Goal: Information Seeking & Learning: Learn about a topic

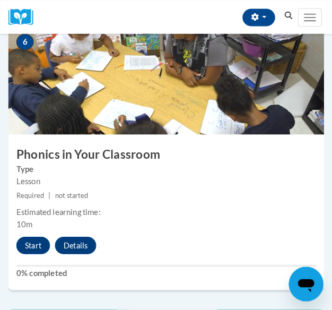
scroll to position [1641, 0]
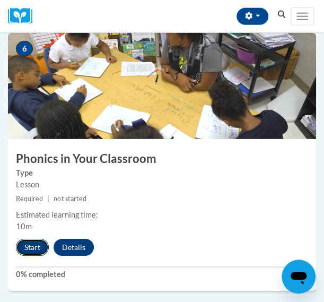
click at [30, 244] on button "Start" at bounding box center [32, 247] width 33 height 17
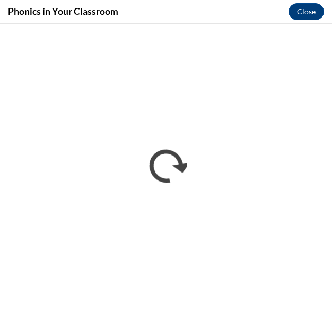
scroll to position [0, 0]
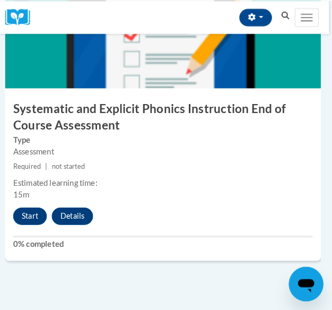
scroll to position [1987, 3]
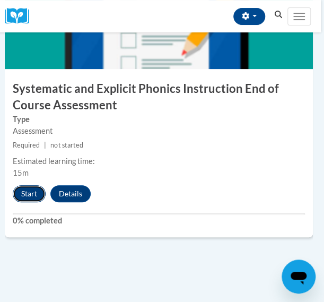
click at [20, 196] on button "Start" at bounding box center [29, 193] width 33 height 17
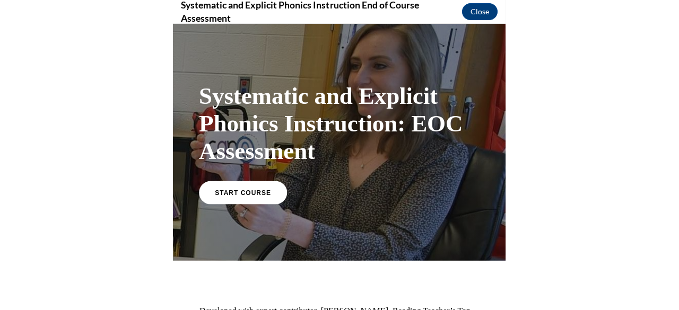
scroll to position [1139, 0]
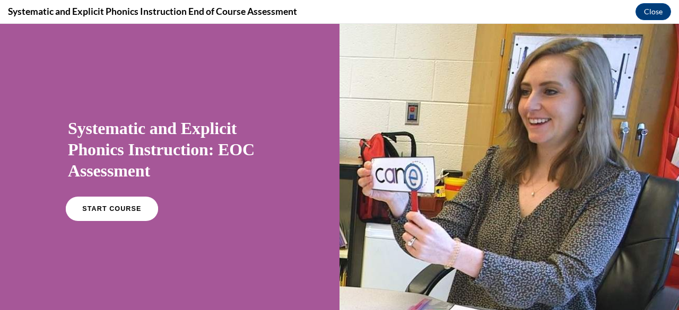
click at [130, 212] on span "START COURSE" at bounding box center [111, 209] width 59 height 8
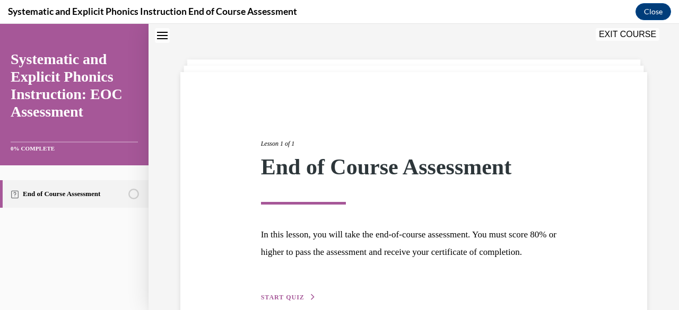
scroll to position [106, 0]
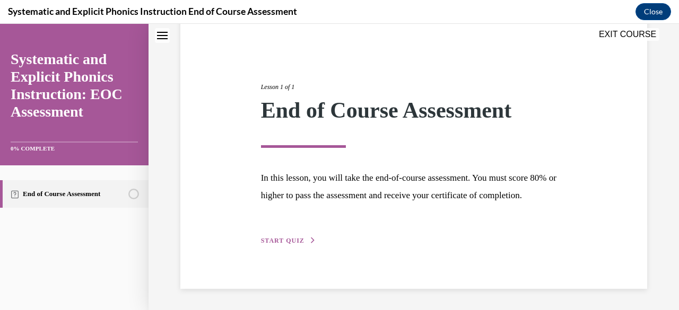
click at [297, 241] on span "START QUIZ" at bounding box center [282, 240] width 43 height 7
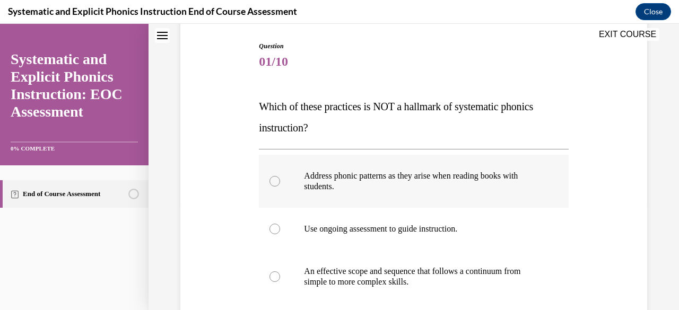
click at [312, 190] on p "Address phonic patterns as they arise when reading books with students." at bounding box center [422, 181] width 237 height 21
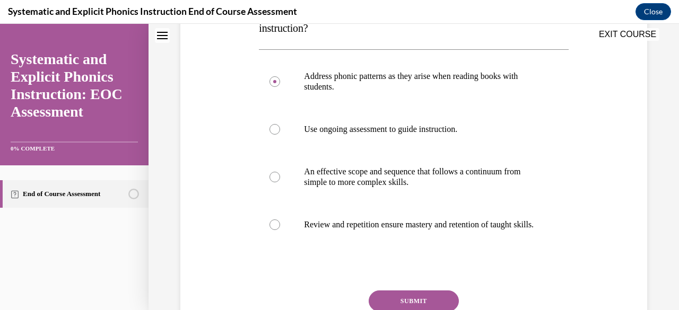
click at [323, 301] on button "SUBMIT" at bounding box center [413, 301] width 90 height 21
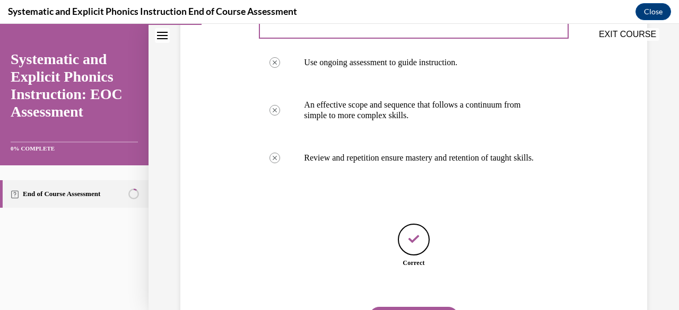
scroll to position [338, 0]
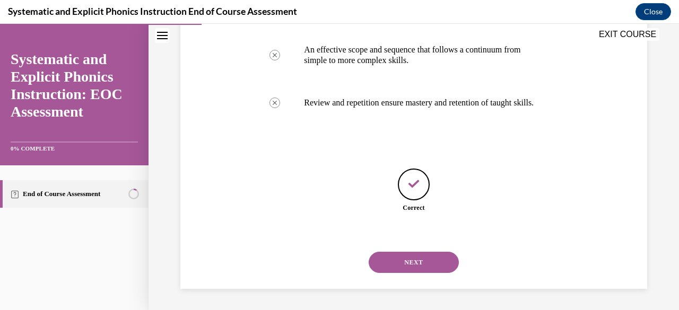
click at [323, 270] on button "NEXT" at bounding box center [413, 262] width 90 height 21
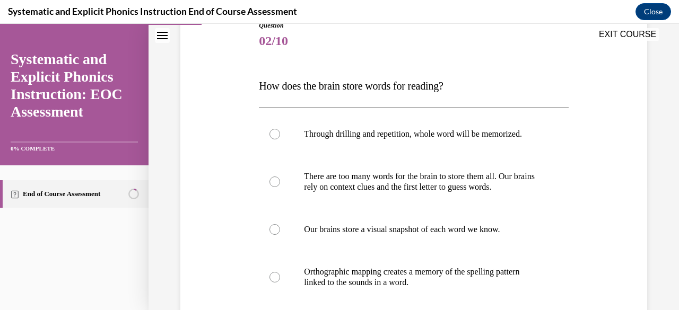
scroll to position [129, 0]
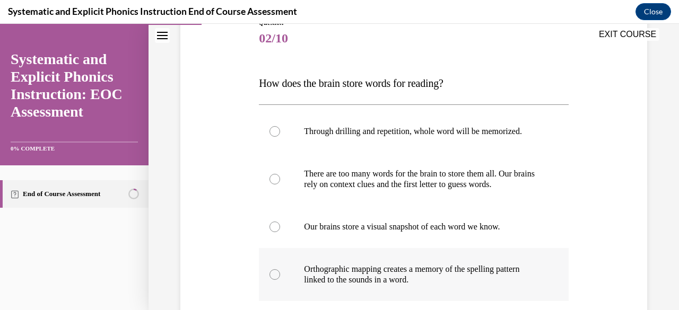
click at [323, 264] on p "Orthographic mapping creates a memory of the spelling pattern linked to the sou…" at bounding box center [422, 274] width 237 height 21
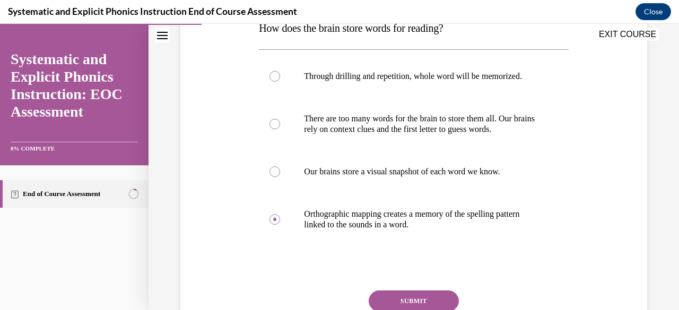
click at [323, 301] on button "SUBMIT" at bounding box center [413, 301] width 90 height 21
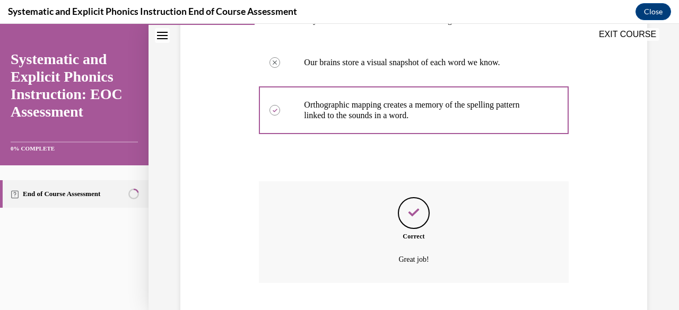
scroll to position [358, 0]
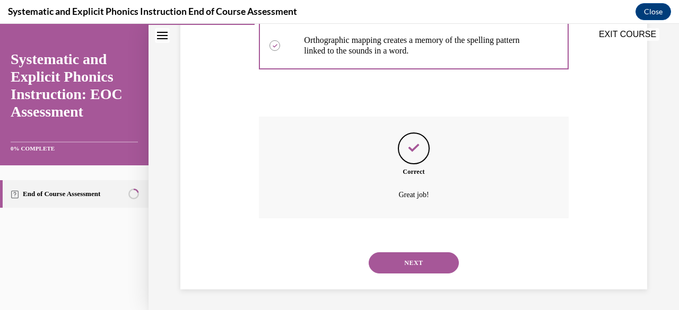
click at [323, 273] on button "NEXT" at bounding box center [413, 262] width 90 height 21
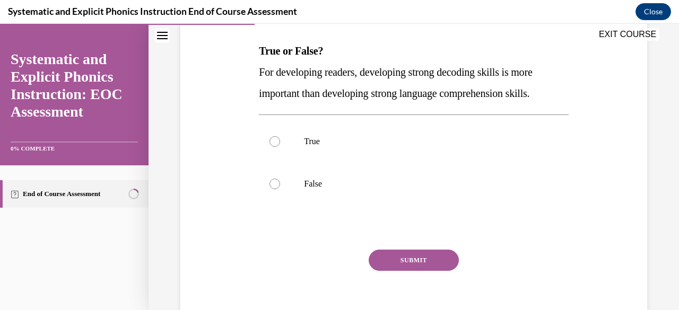
scroll to position [163, 0]
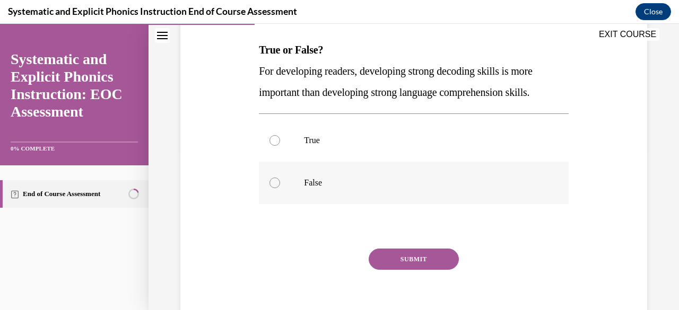
click at [323, 169] on div at bounding box center [413, 183] width 309 height 42
click at [323, 269] on button "SUBMIT" at bounding box center [413, 259] width 90 height 21
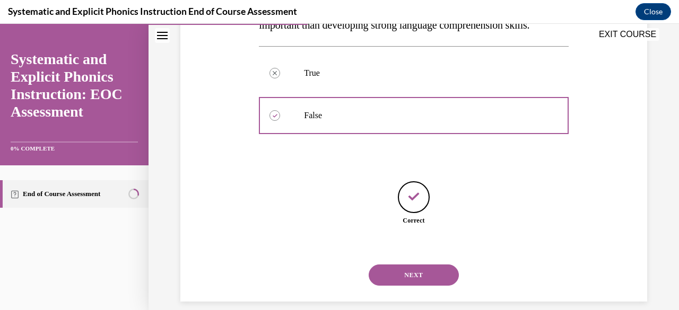
scroll to position [242, 0]
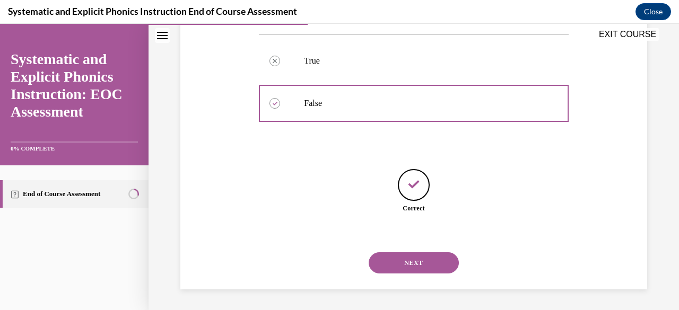
click at [323, 263] on button "NEXT" at bounding box center [413, 262] width 90 height 21
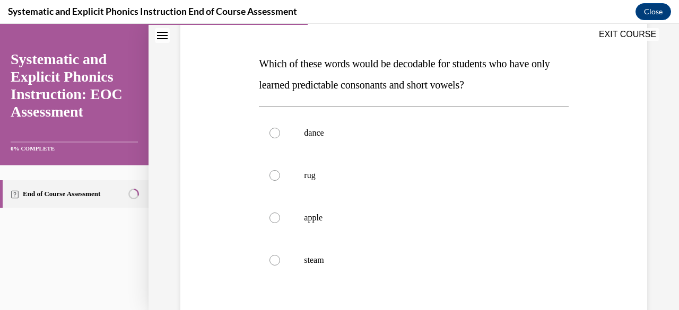
scroll to position [149, 0]
click at [275, 181] on div at bounding box center [413, 175] width 309 height 42
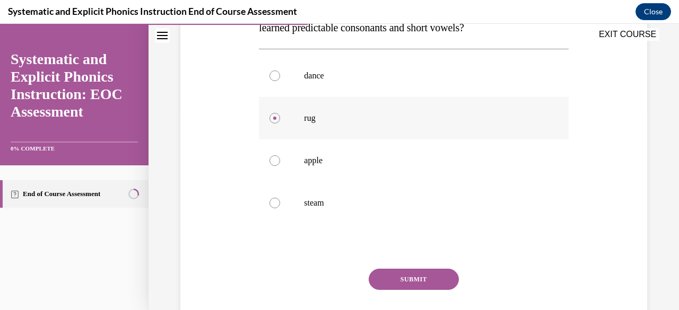
scroll to position [208, 0]
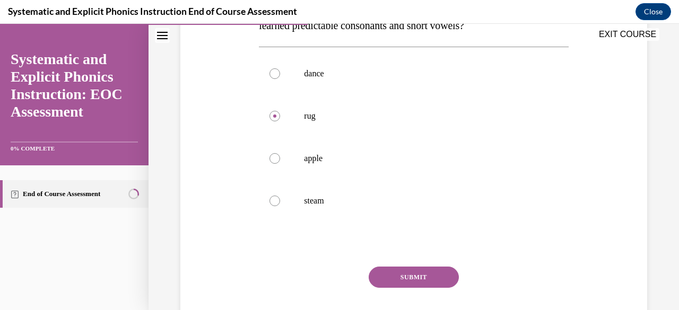
click at [323, 275] on button "SUBMIT" at bounding box center [413, 277] width 90 height 21
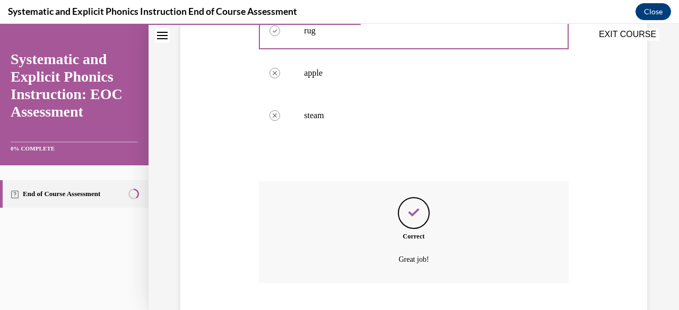
scroll to position [358, 0]
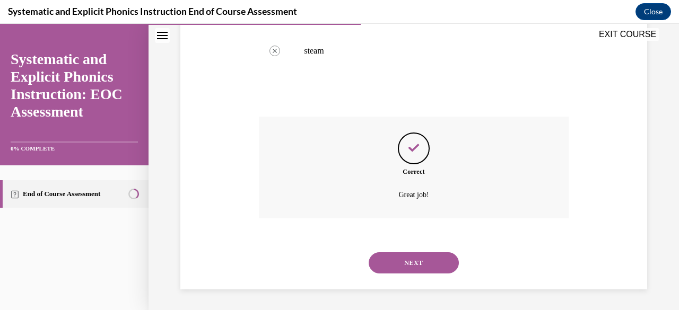
click at [323, 262] on button "NEXT" at bounding box center [413, 262] width 90 height 21
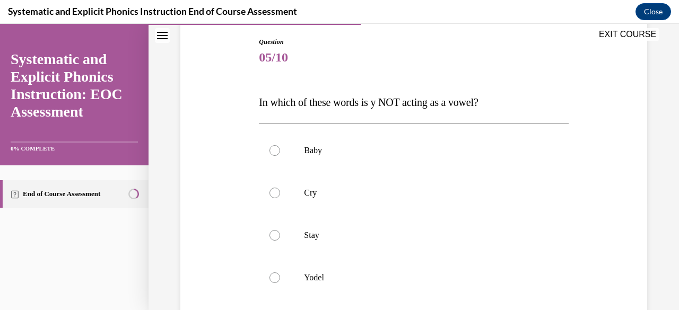
scroll to position [129, 0]
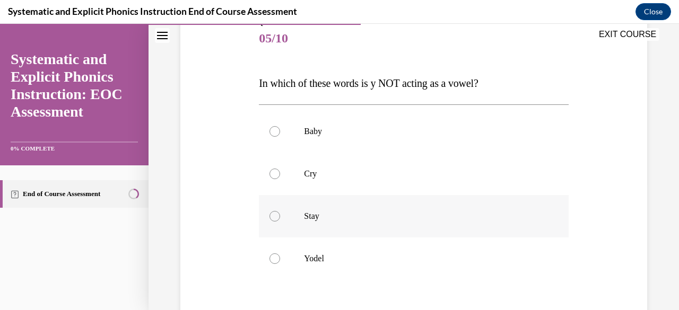
click at [323, 229] on div at bounding box center [413, 216] width 309 height 42
click at [286, 277] on div at bounding box center [413, 258] width 309 height 42
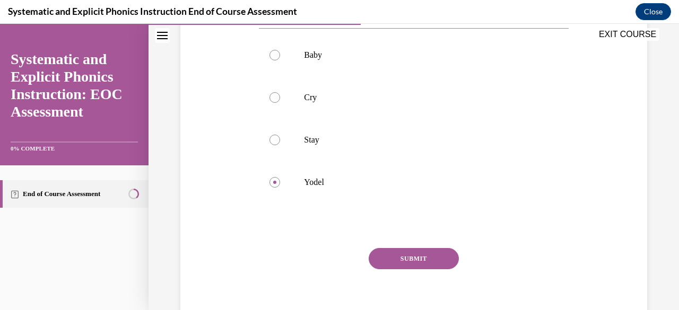
click at [323, 254] on button "SUBMIT" at bounding box center [413, 258] width 90 height 21
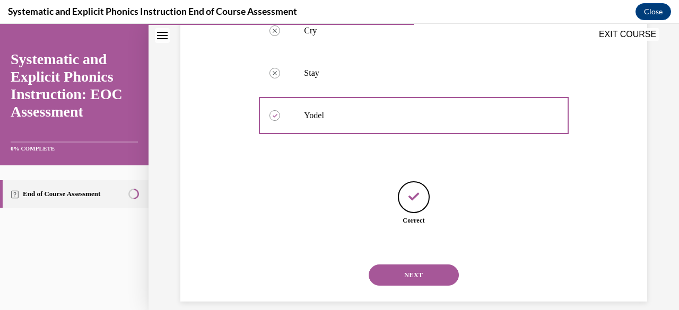
scroll to position [285, 0]
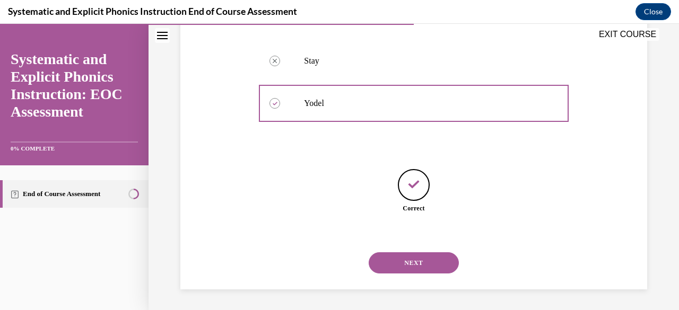
click at [323, 261] on button "NEXT" at bounding box center [413, 262] width 90 height 21
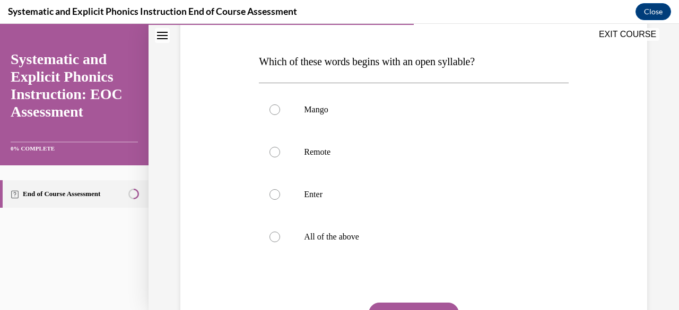
scroll to position [158, 0]
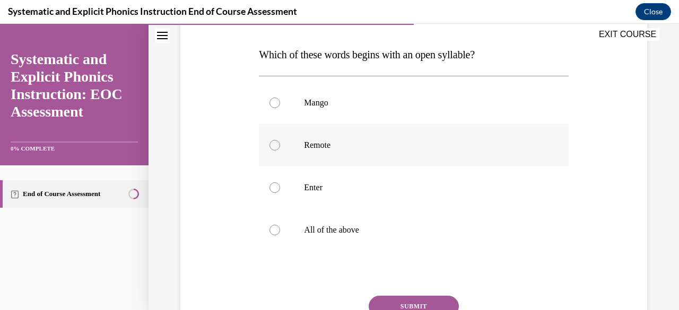
click at [323, 150] on div at bounding box center [413, 145] width 309 height 42
click at [323, 299] on button "SUBMIT" at bounding box center [413, 306] width 90 height 21
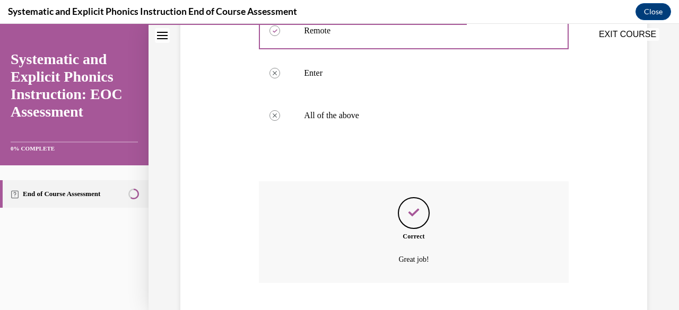
scroll to position [337, 0]
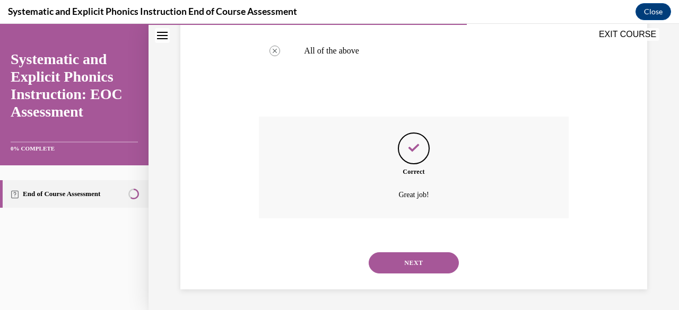
click at [323, 257] on button "NEXT" at bounding box center [413, 262] width 90 height 21
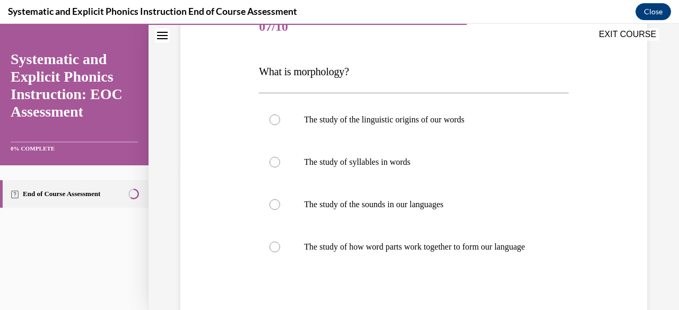
scroll to position [155, 0]
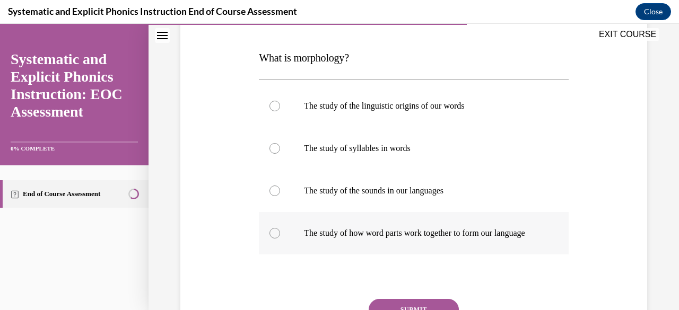
click at [323, 252] on div at bounding box center [413, 233] width 309 height 42
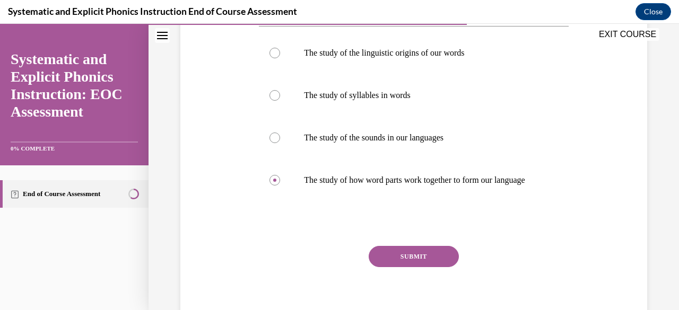
click at [323, 265] on button "SUBMIT" at bounding box center [413, 256] width 90 height 21
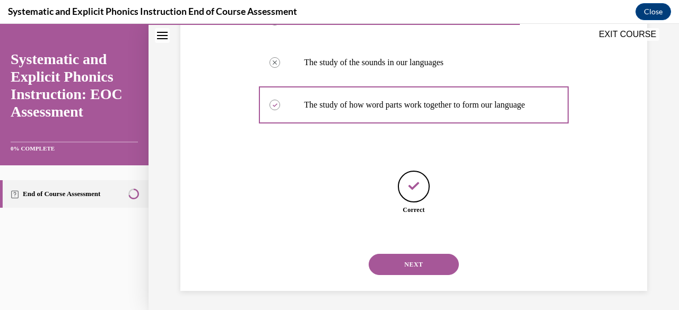
scroll to position [295, 0]
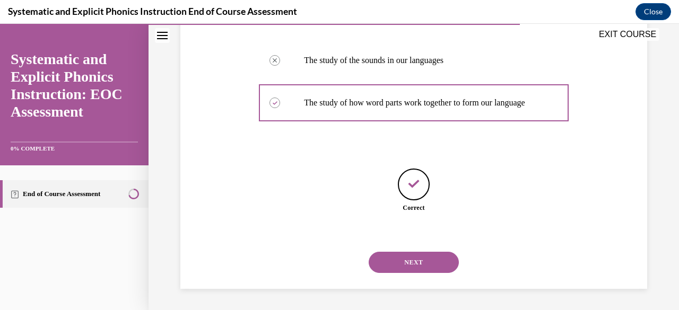
click at [323, 262] on button "NEXT" at bounding box center [413, 262] width 90 height 21
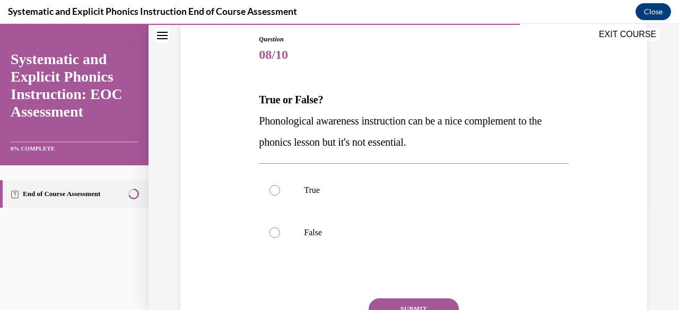
scroll to position [116, 0]
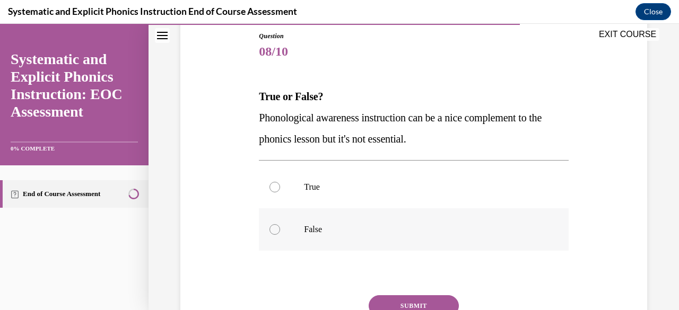
click at [323, 231] on p "False" at bounding box center [422, 229] width 237 height 11
click at [323, 301] on button "SUBMIT" at bounding box center [413, 305] width 90 height 21
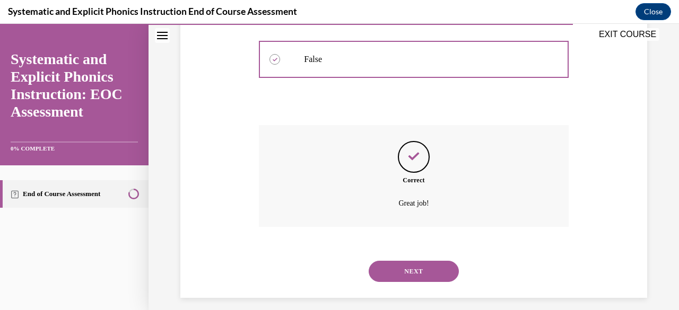
scroll to position [295, 0]
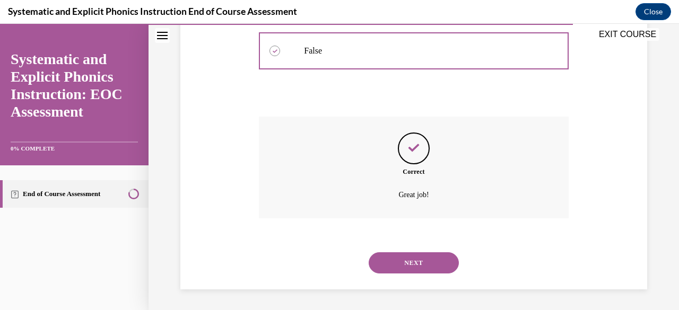
click at [323, 248] on div "NEXT" at bounding box center [413, 263] width 309 height 42
click at [323, 258] on button "NEXT" at bounding box center [413, 262] width 90 height 21
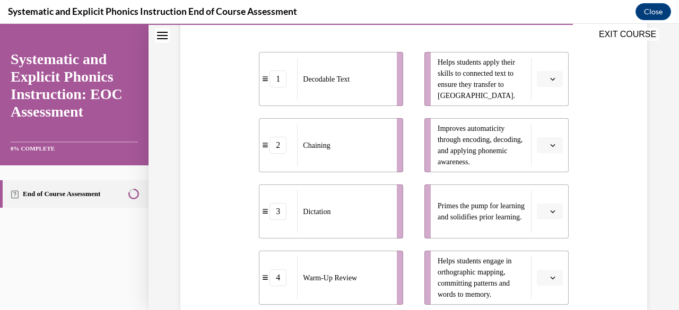
scroll to position [229, 0]
click at [323, 75] on button "button" at bounding box center [549, 80] width 26 height 16
click at [323, 121] on span "1" at bounding box center [538, 124] width 4 height 8
click at [323, 274] on button "button" at bounding box center [549, 278] width 26 height 16
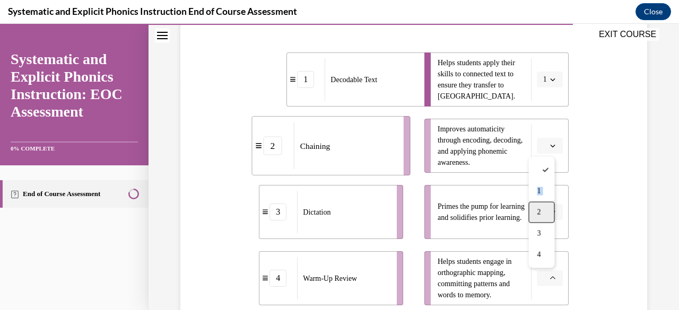
drag, startPoint x: 538, startPoint y: 200, endPoint x: 538, endPoint y: 207, distance: 7.4
click at [323, 207] on div "1 2 3 4" at bounding box center [541, 212] width 26 height 111
click at [323, 207] on div "2" at bounding box center [541, 212] width 26 height 21
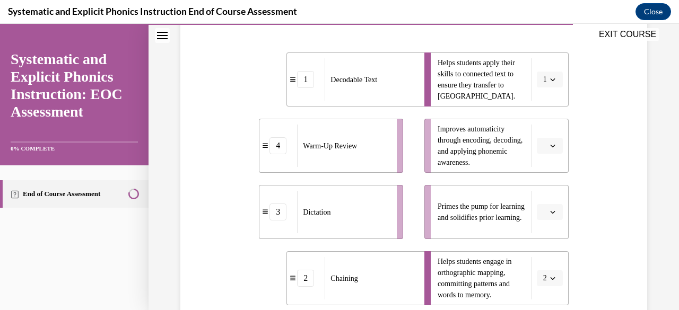
click at [323, 210] on span "Please select an option" at bounding box center [545, 212] width 4 height 11
click at [323, 187] on div "4" at bounding box center [541, 188] width 26 height 21
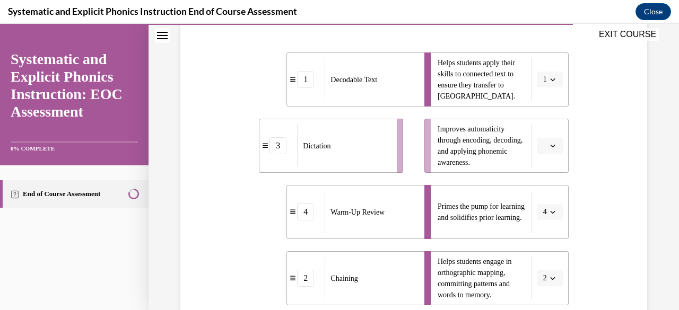
click at [323, 152] on button "button" at bounding box center [549, 146] width 26 height 16
click at [323, 228] on div "3" at bounding box center [541, 232] width 26 height 21
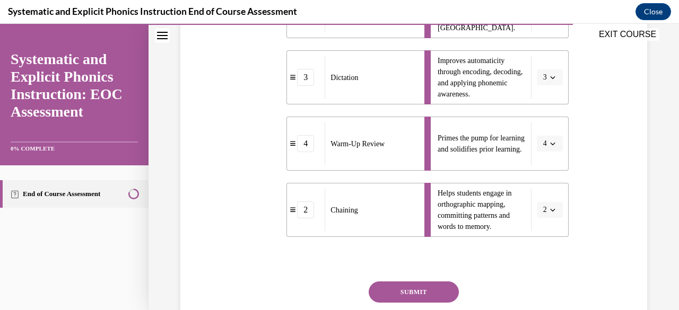
click at [323, 295] on button "SUBMIT" at bounding box center [413, 291] width 90 height 21
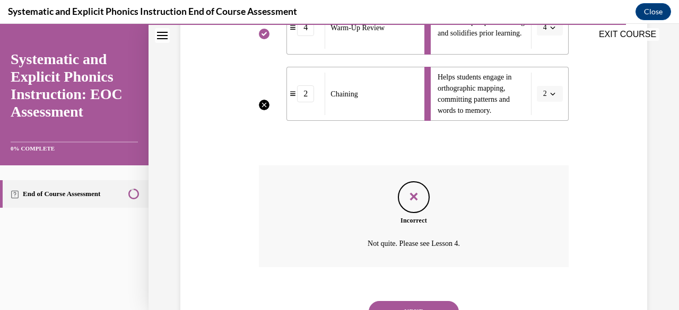
scroll to position [414, 0]
click at [323, 301] on button "NEXT" at bounding box center [413, 311] width 90 height 21
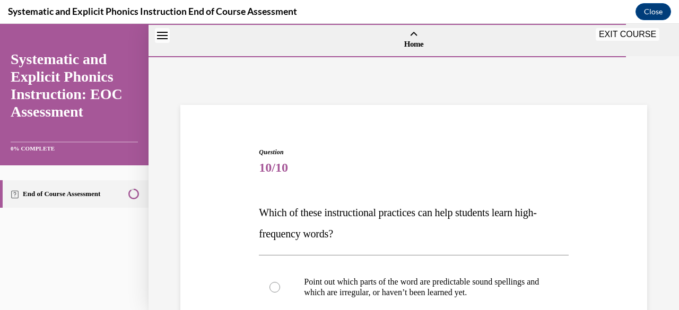
scroll to position [145, 0]
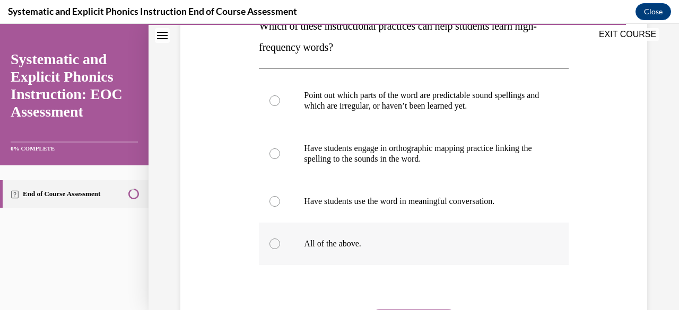
click at [323, 244] on p "All of the above." at bounding box center [422, 244] width 237 height 11
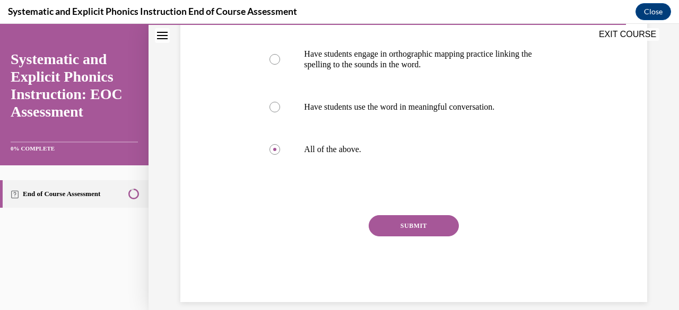
click at [323, 232] on button "SUBMIT" at bounding box center [413, 225] width 90 height 21
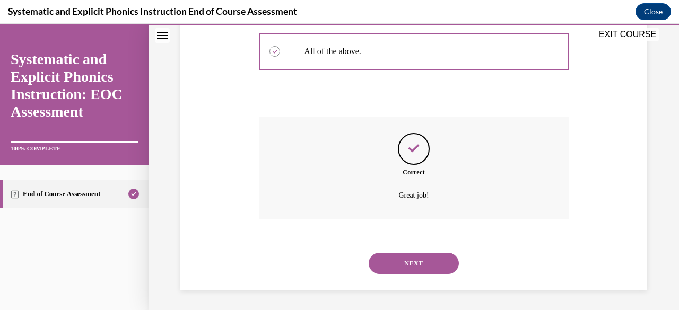
scroll to position [380, 0]
click at [323, 258] on button "NEXT" at bounding box center [413, 262] width 90 height 21
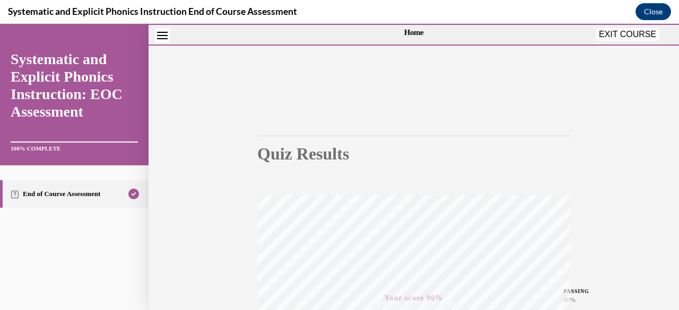
scroll to position [0, 0]
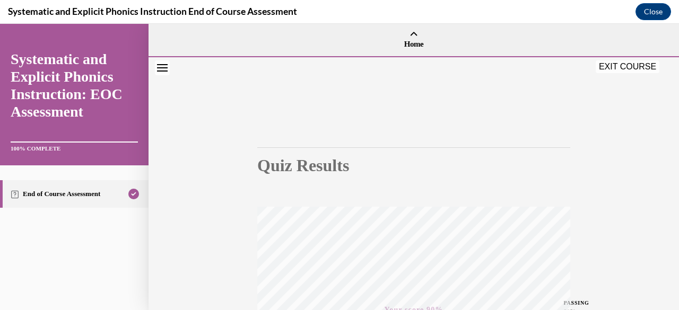
click at [323, 66] on button "EXIT COURSE" at bounding box center [627, 66] width 64 height 13
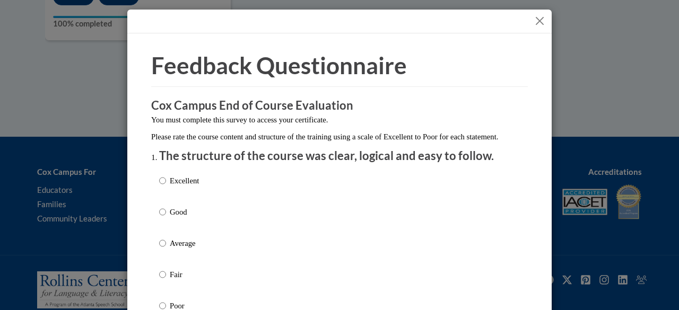
click at [170, 218] on p "Good" at bounding box center [184, 212] width 29 height 12
click at [165, 218] on input "Good" at bounding box center [162, 212] width 7 height 12
radio input "true"
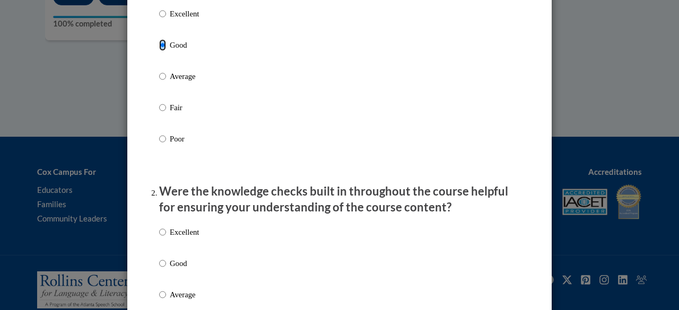
scroll to position [168, 0]
click at [170, 269] on p "Good" at bounding box center [184, 263] width 29 height 12
click at [166, 269] on input "Good" at bounding box center [162, 263] width 7 height 12
radio input "true"
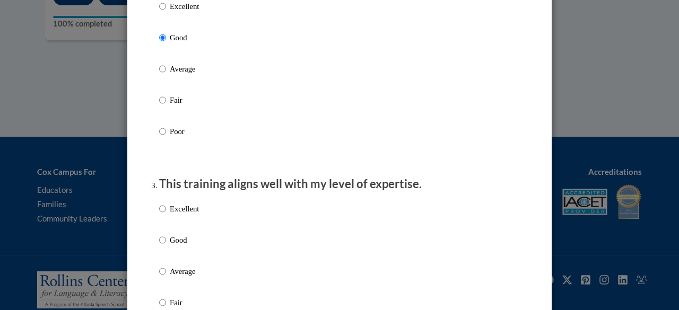
click at [170, 245] on p "Good" at bounding box center [184, 240] width 29 height 12
click at [166, 245] on input "Good" at bounding box center [162, 240] width 7 height 12
radio input "true"
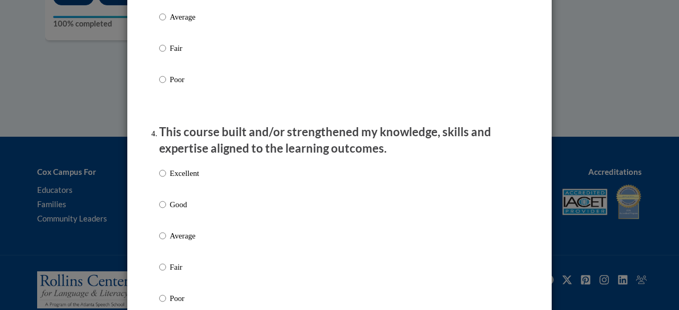
click at [170, 210] on p "Good" at bounding box center [184, 205] width 29 height 12
click at [166, 210] on input "Good" at bounding box center [162, 205] width 7 height 12
radio input "true"
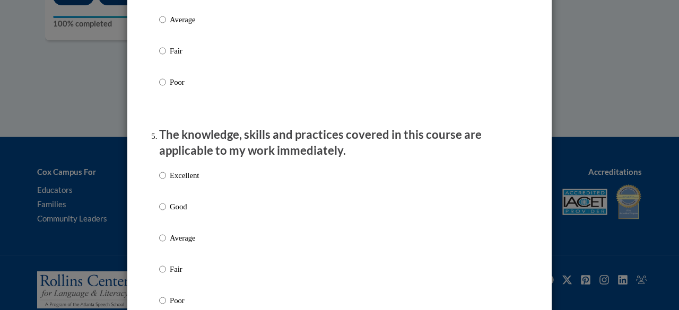
click at [170, 213] on p "Good" at bounding box center [184, 207] width 29 height 12
click at [166, 213] on input "Good" at bounding box center [162, 207] width 7 height 12
radio input "true"
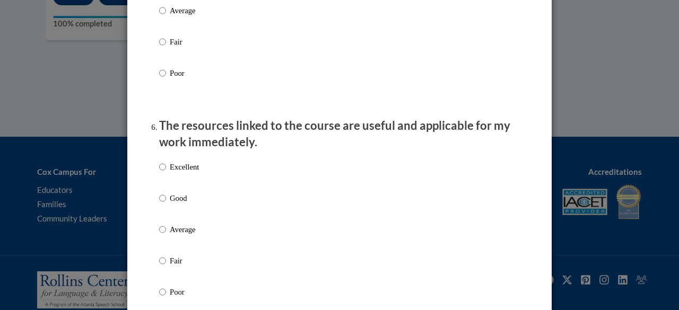
click at [170, 204] on p "Good" at bounding box center [184, 198] width 29 height 12
click at [166, 204] on input "Good" at bounding box center [162, 198] width 7 height 12
radio input "true"
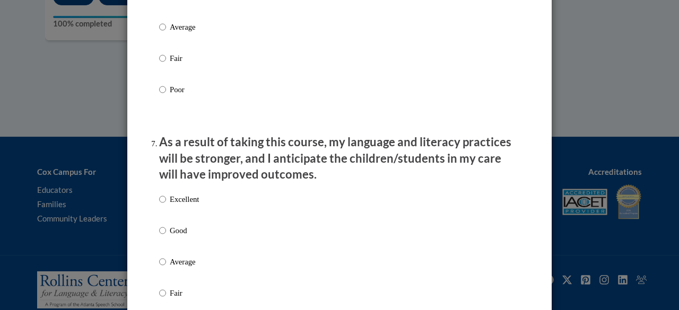
click at [170, 236] on p "Good" at bounding box center [184, 231] width 29 height 12
click at [166, 236] on input "Good" at bounding box center [162, 231] width 7 height 12
radio input "true"
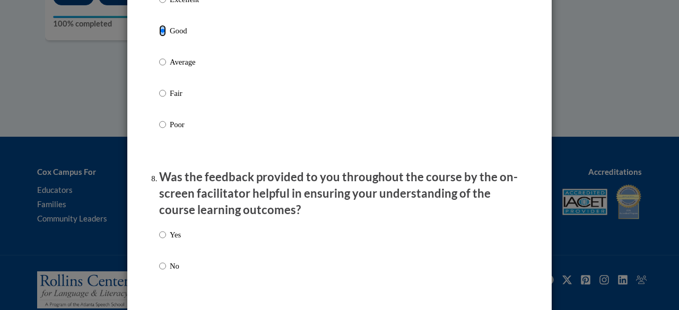
scroll to position [1507, 0]
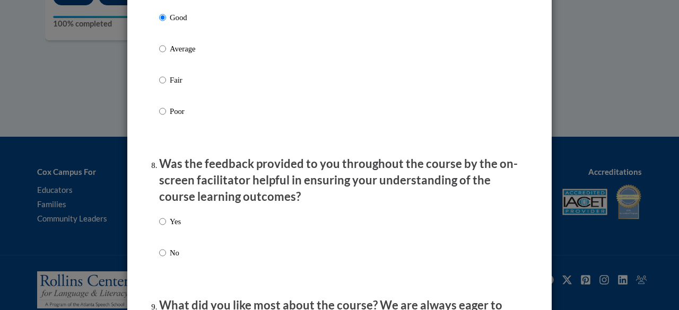
click at [170, 243] on label "Yes" at bounding box center [170, 230] width 22 height 29
click at [166, 227] on input "Yes" at bounding box center [162, 222] width 7 height 12
radio input "true"
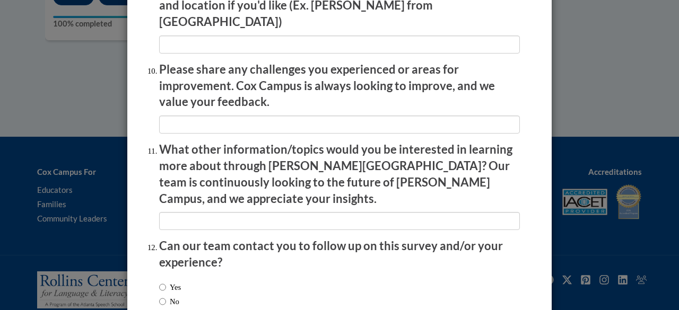
scroll to position [1894, 0]
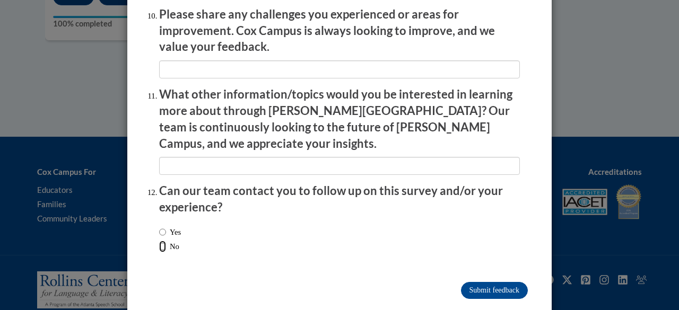
click at [159, 241] on input "No" at bounding box center [162, 247] width 7 height 12
radio input "true"
click at [323, 282] on input "Submit feedback" at bounding box center [494, 290] width 67 height 17
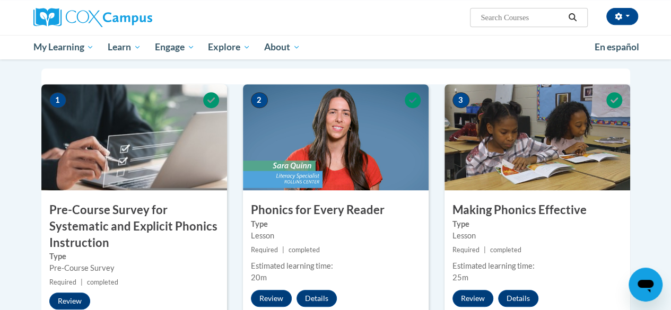
scroll to position [0, 0]
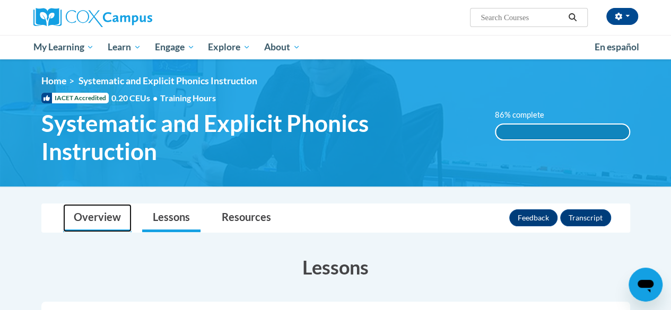
click at [115, 223] on link "Overview" at bounding box center [97, 218] width 68 height 28
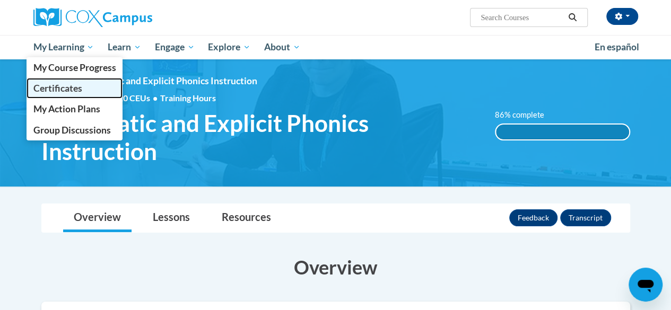
click at [71, 87] on span "Certificates" at bounding box center [57, 88] width 49 height 11
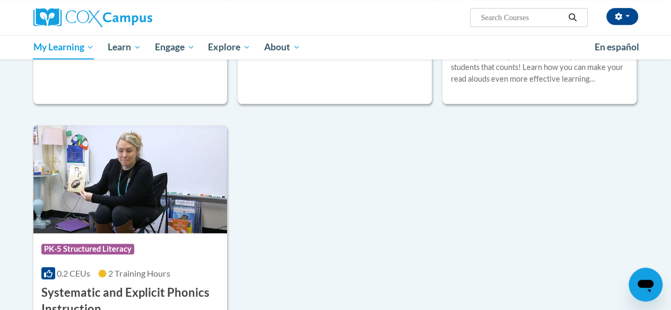
scroll to position [532, 0]
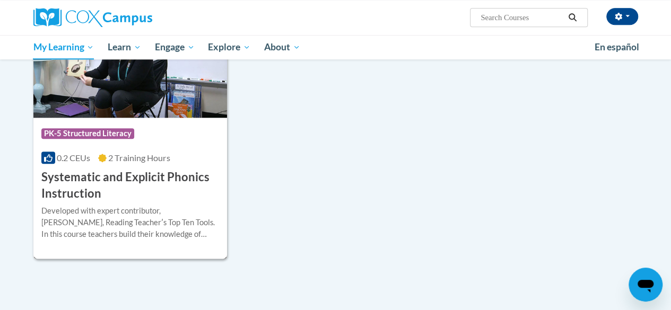
click at [159, 187] on h3 "Systematic and Explicit Phonics Instruction" at bounding box center [130, 185] width 178 height 33
